Goal: Information Seeking & Learning: Learn about a topic

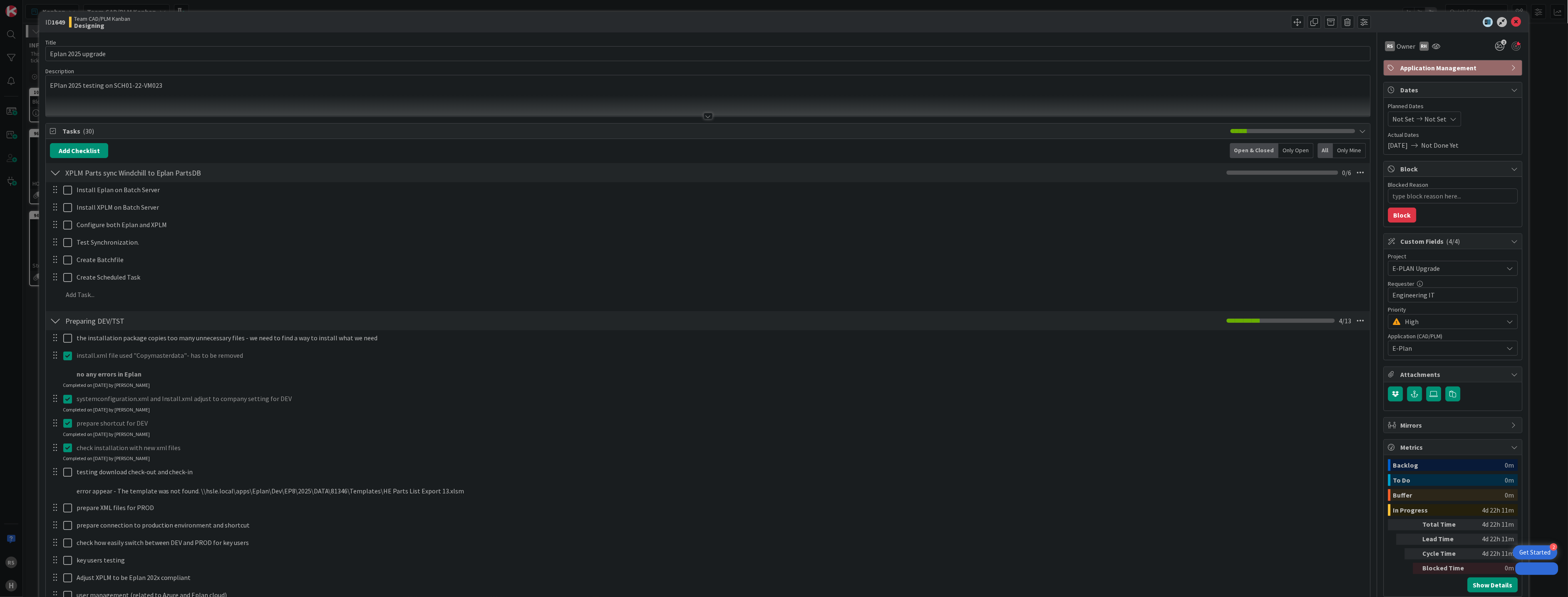
type textarea "x"
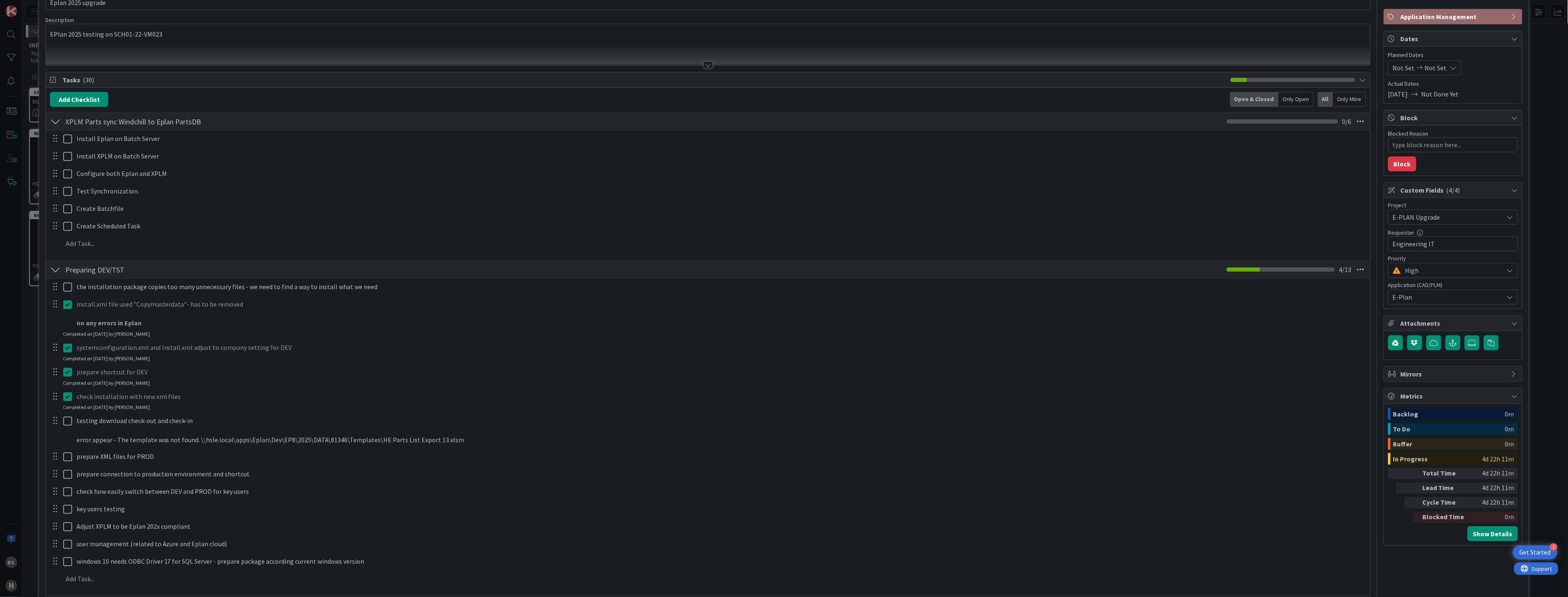
scroll to position [93, 0]
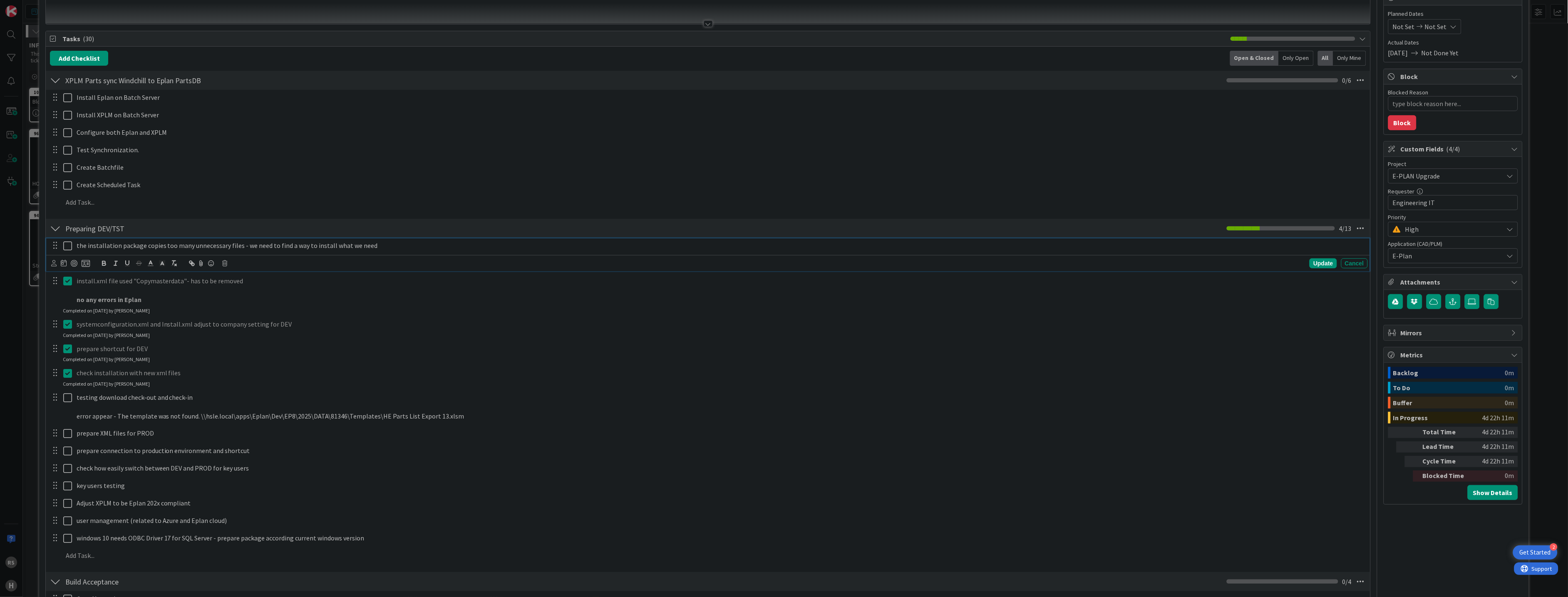
click at [381, 242] on p "the installation package copies too many unnecessary files - we need to find a …" at bounding box center [721, 246] width 1288 height 10
click at [389, 239] on div "the installation package copies too many unnecessary files - we need to find a …" at bounding box center [720, 246] width 1295 height 15
click at [150, 285] on div "install.xml file used "Copymasterdata"- has to be removed no any errors in Eplan" at bounding box center [720, 300] width 1295 height 33
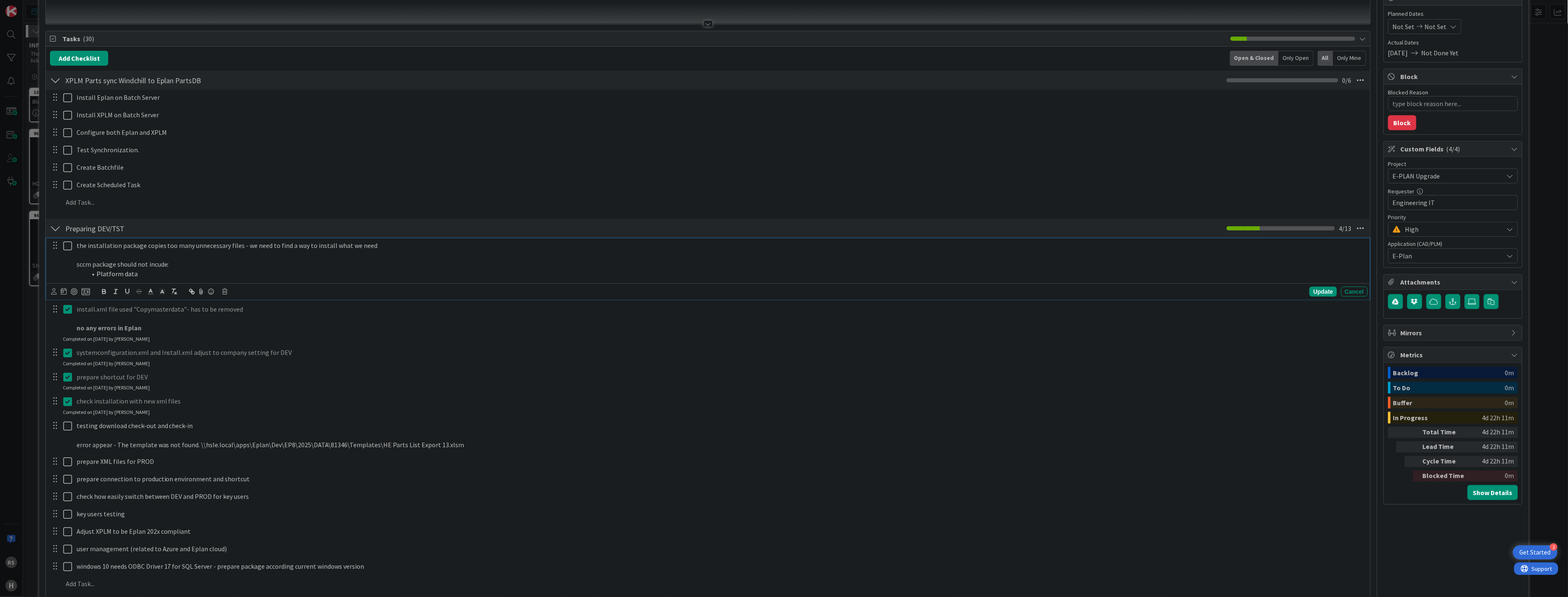
click at [138, 273] on li "Platform data" at bounding box center [725, 274] width 1278 height 10
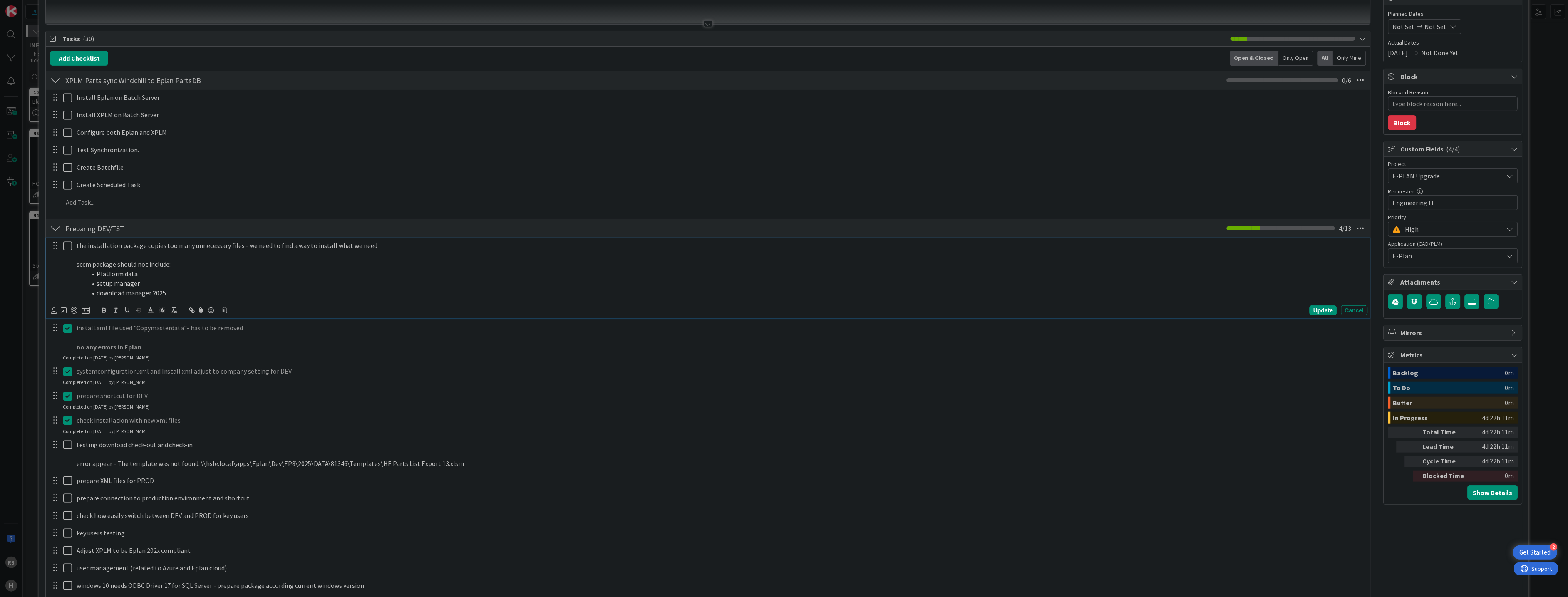
click at [81, 265] on p "sccm package should not include:" at bounding box center [721, 265] width 1288 height 10
drag, startPoint x: 89, startPoint y: 264, endPoint x: 77, endPoint y: 264, distance: 12.0
click at [77, 264] on p "sccm package should not include:" at bounding box center [721, 265] width 1288 height 10
click at [1314, 310] on div "Update" at bounding box center [1323, 310] width 27 height 10
click at [385, 251] on p at bounding box center [721, 256] width 1288 height 10
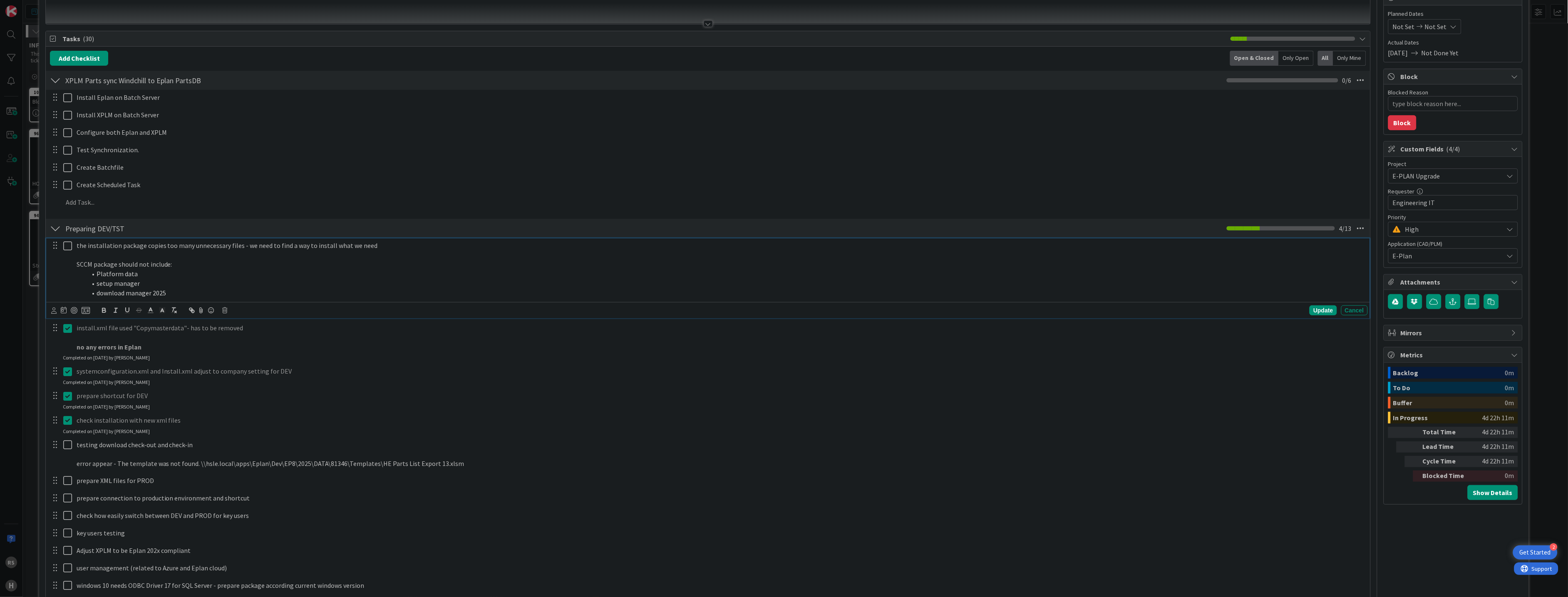
click at [383, 248] on p "the installation package copies too many unnecessary files - we need to find a …" at bounding box center [721, 246] width 1288 height 10
click at [1329, 309] on div "Update" at bounding box center [1323, 310] width 27 height 10
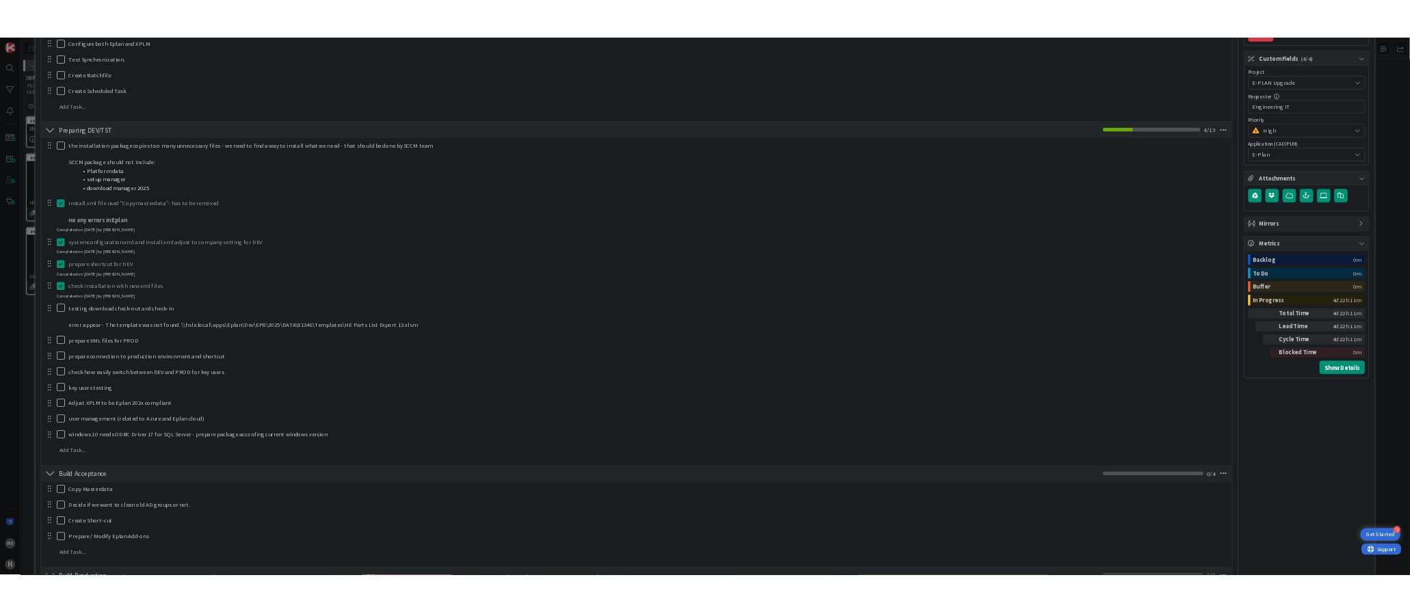
scroll to position [379, 0]
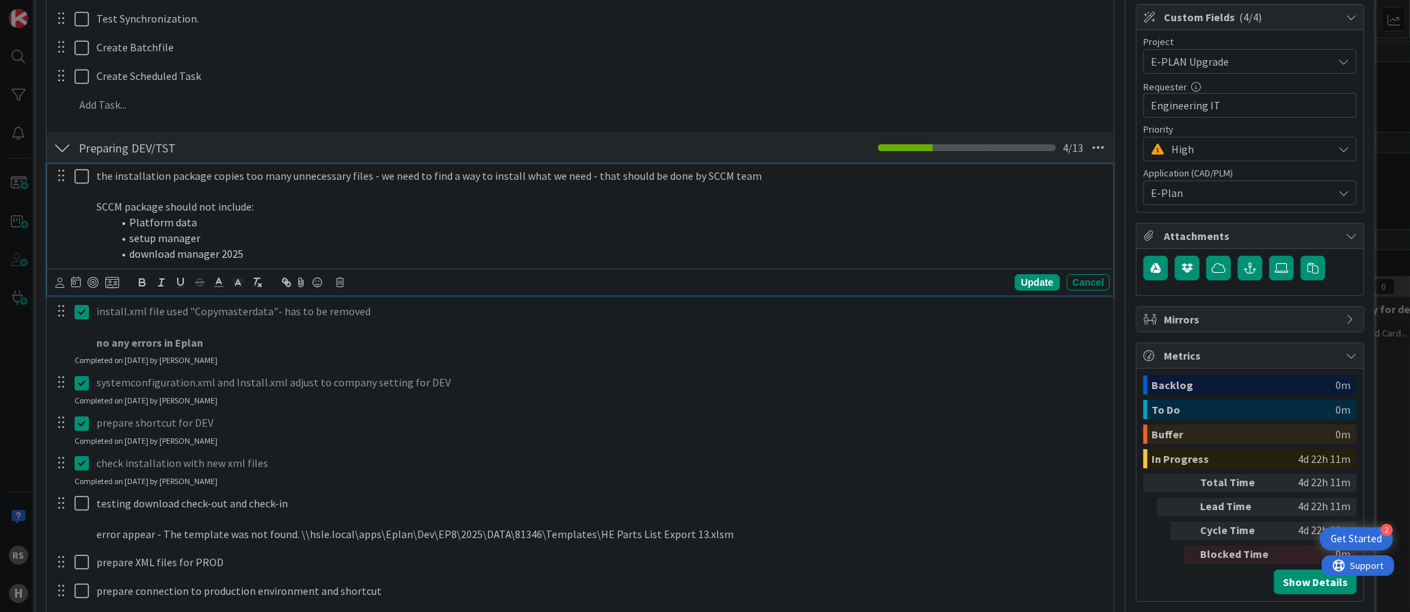
click at [762, 172] on p "the installation package copies too many unnecessary files - we need to find a …" at bounding box center [600, 176] width 1008 height 16
click at [1015, 278] on div "Update" at bounding box center [1037, 282] width 44 height 16
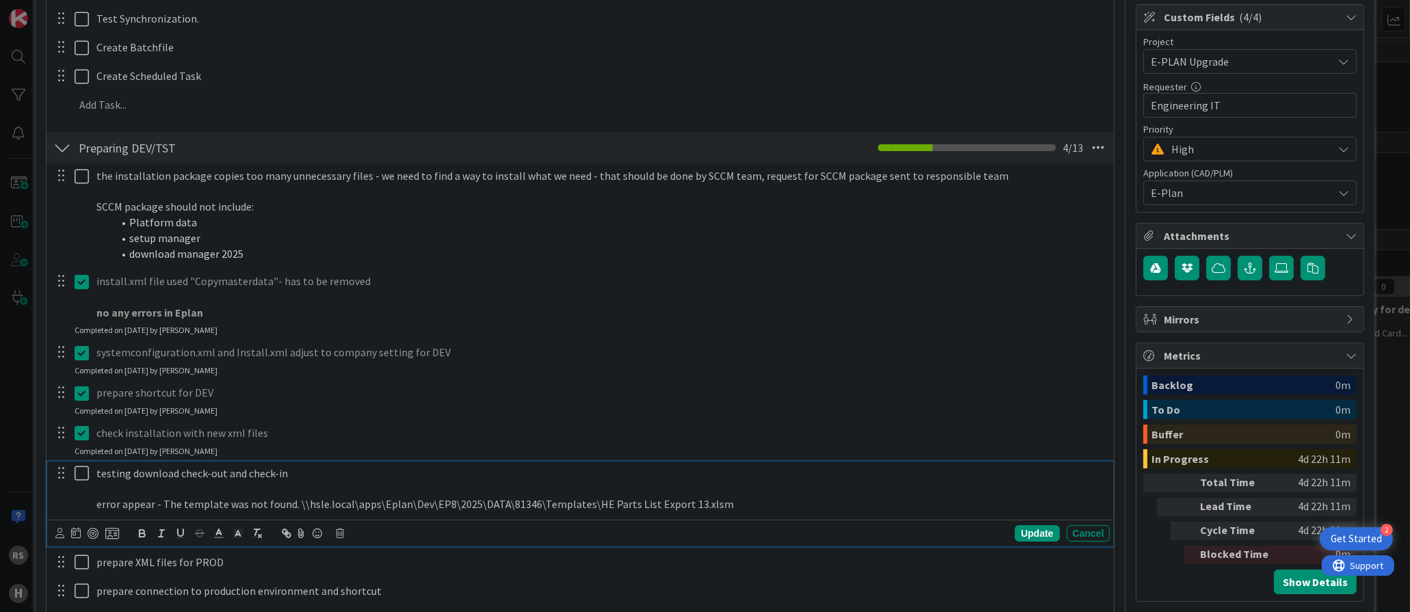
click at [100, 497] on p "error appear - The template was not found. \\hsle.local\apps\Eplan\Dev\EP8\2025…" at bounding box center [600, 504] width 1008 height 16
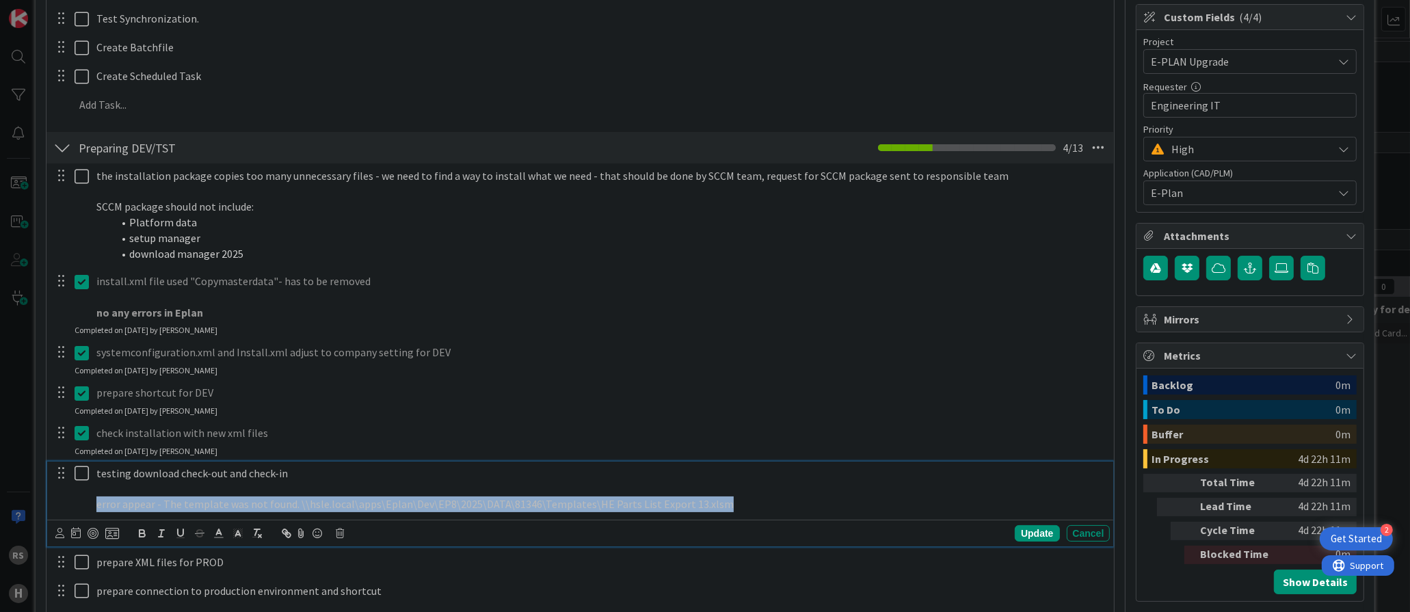
drag, startPoint x: 714, startPoint y: 503, endPoint x: 94, endPoint y: 504, distance: 619.4
click at [94, 504] on div "testing download check-out and check-in error appear - The template was not fou…" at bounding box center [600, 488] width 1019 height 55
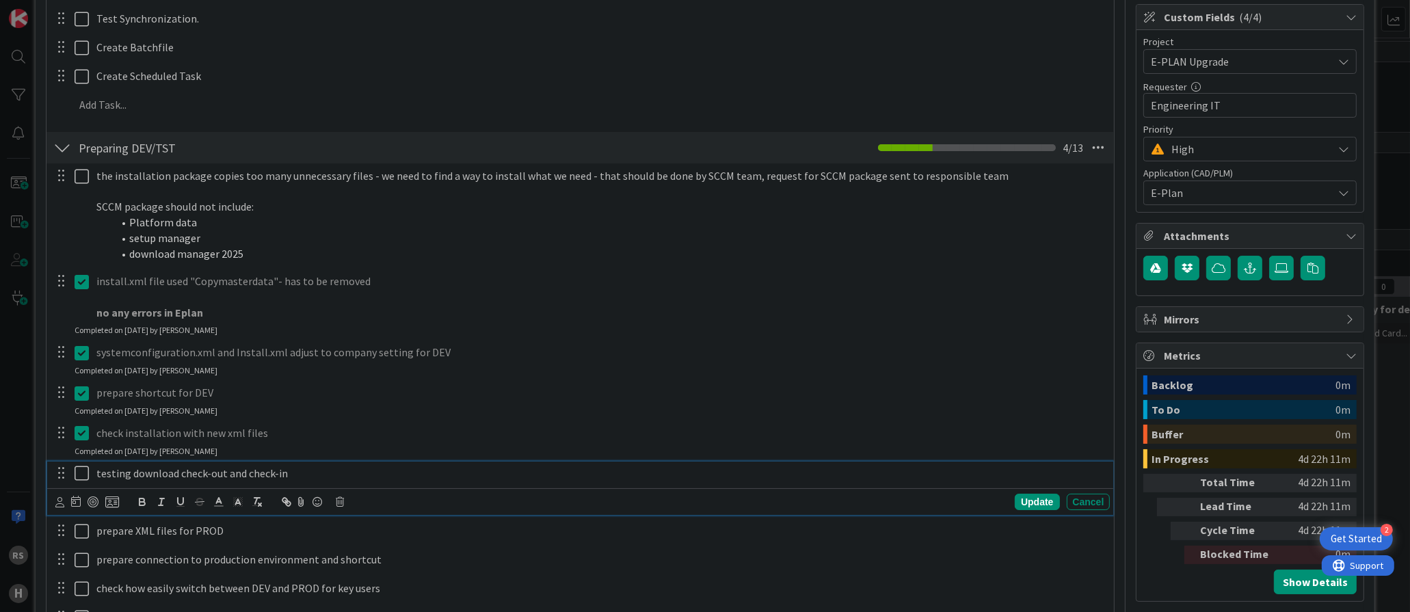
click at [83, 474] on icon at bounding box center [85, 473] width 21 height 16
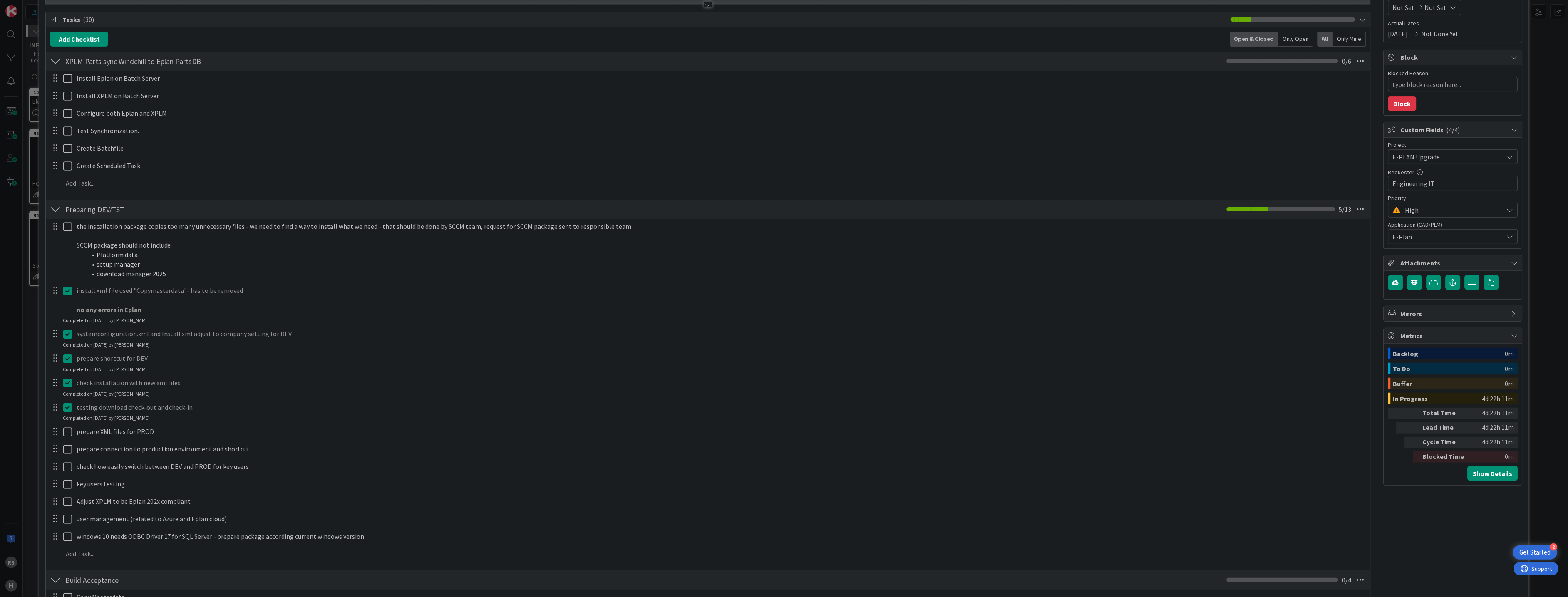
scroll to position [0, 0]
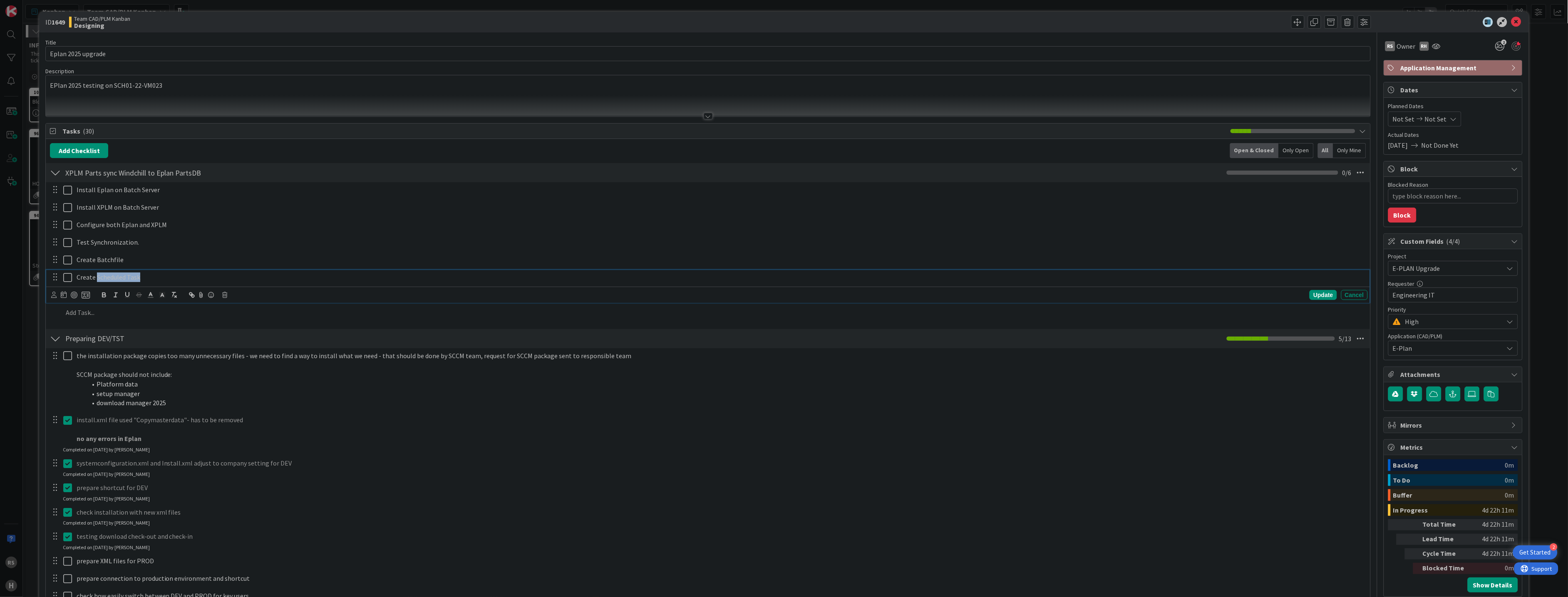
drag, startPoint x: 141, startPoint y: 281, endPoint x: 96, endPoint y: 279, distance: 45.0
click at [96, 279] on p "Create Scheduled Task" at bounding box center [721, 278] width 1288 height 10
type textarea "x"
copy p "Scheduled Task"
